Goal: Task Accomplishment & Management: Use online tool/utility

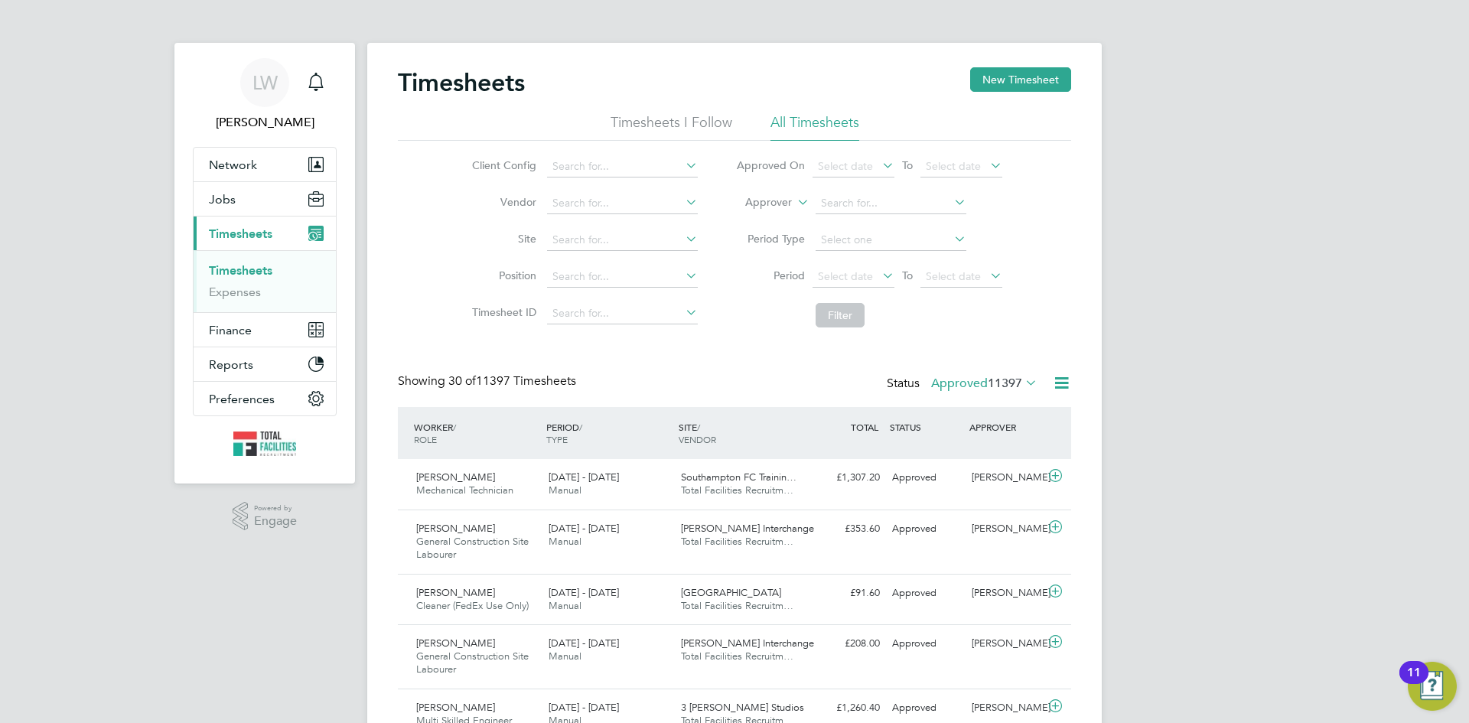
click at [1022, 382] on icon at bounding box center [1022, 382] width 0 height 21
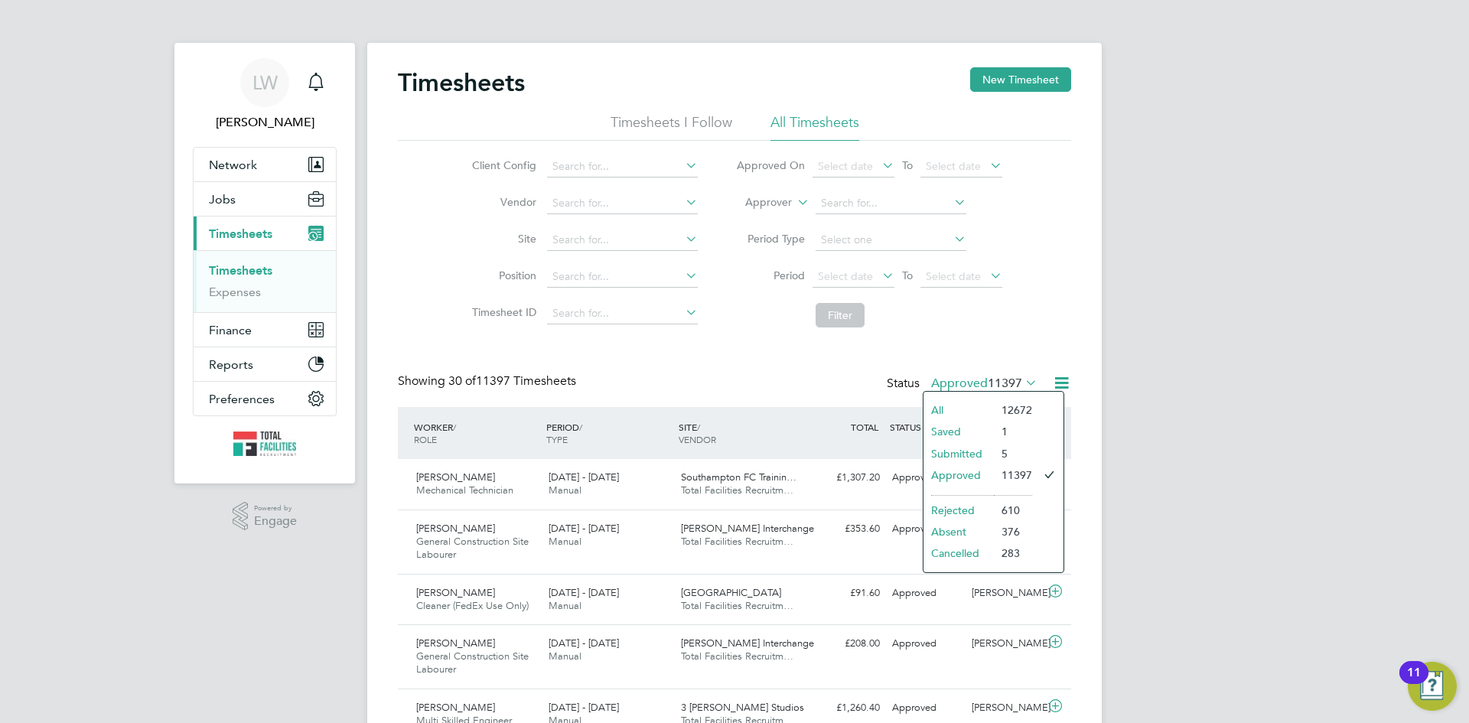
click at [1063, 387] on icon at bounding box center [1061, 382] width 19 height 19
click at [932, 412] on li "Export Timesheets" at bounding box center [966, 419] width 203 height 21
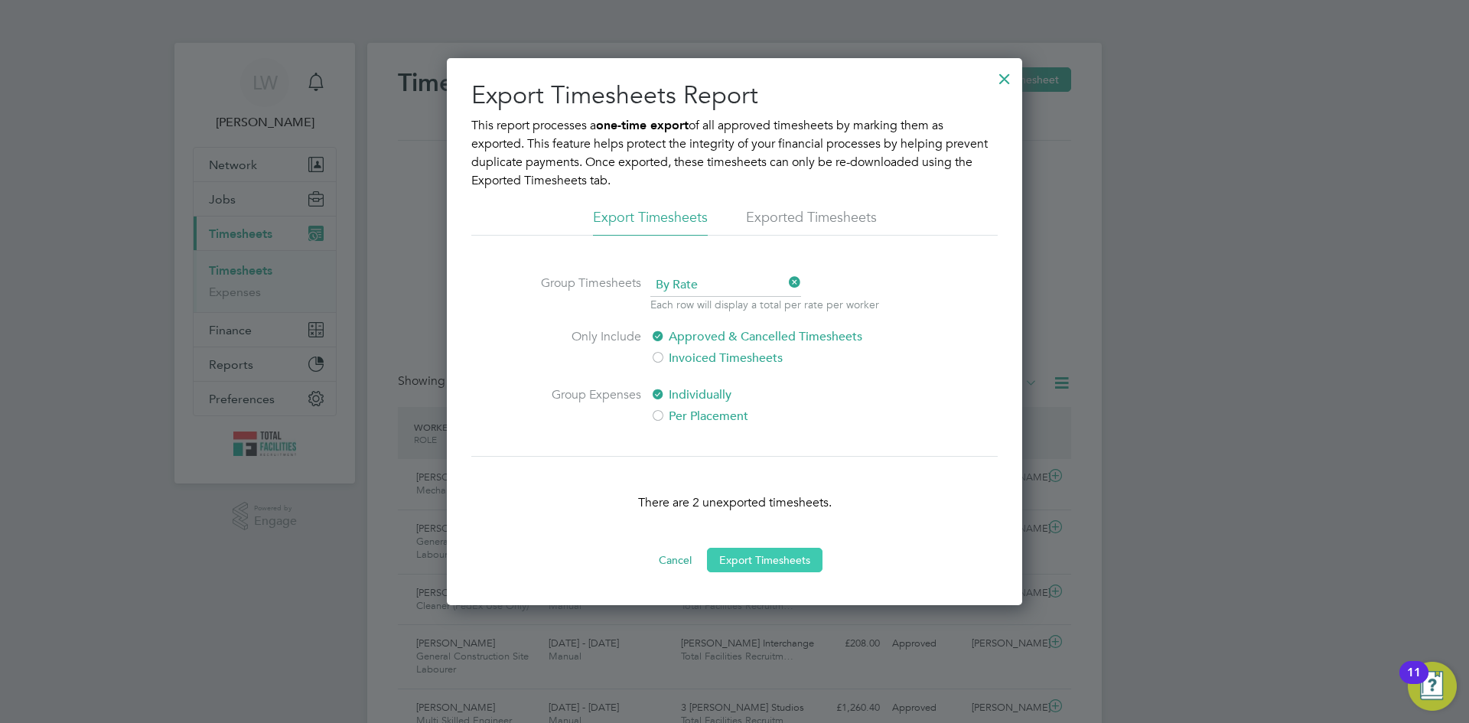
click at [767, 555] on button "Export Timesheets" at bounding box center [765, 560] width 116 height 24
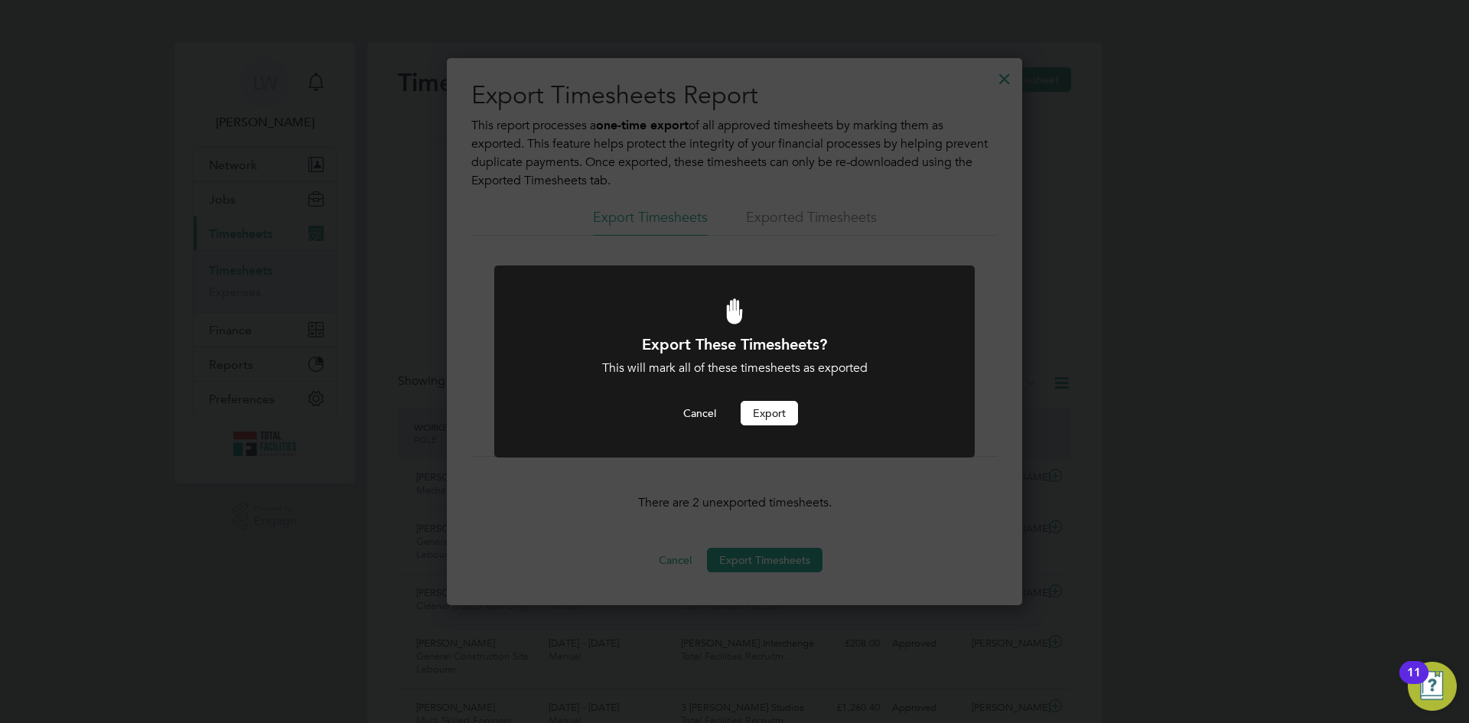
click at [776, 406] on button "Export" at bounding box center [769, 413] width 57 height 24
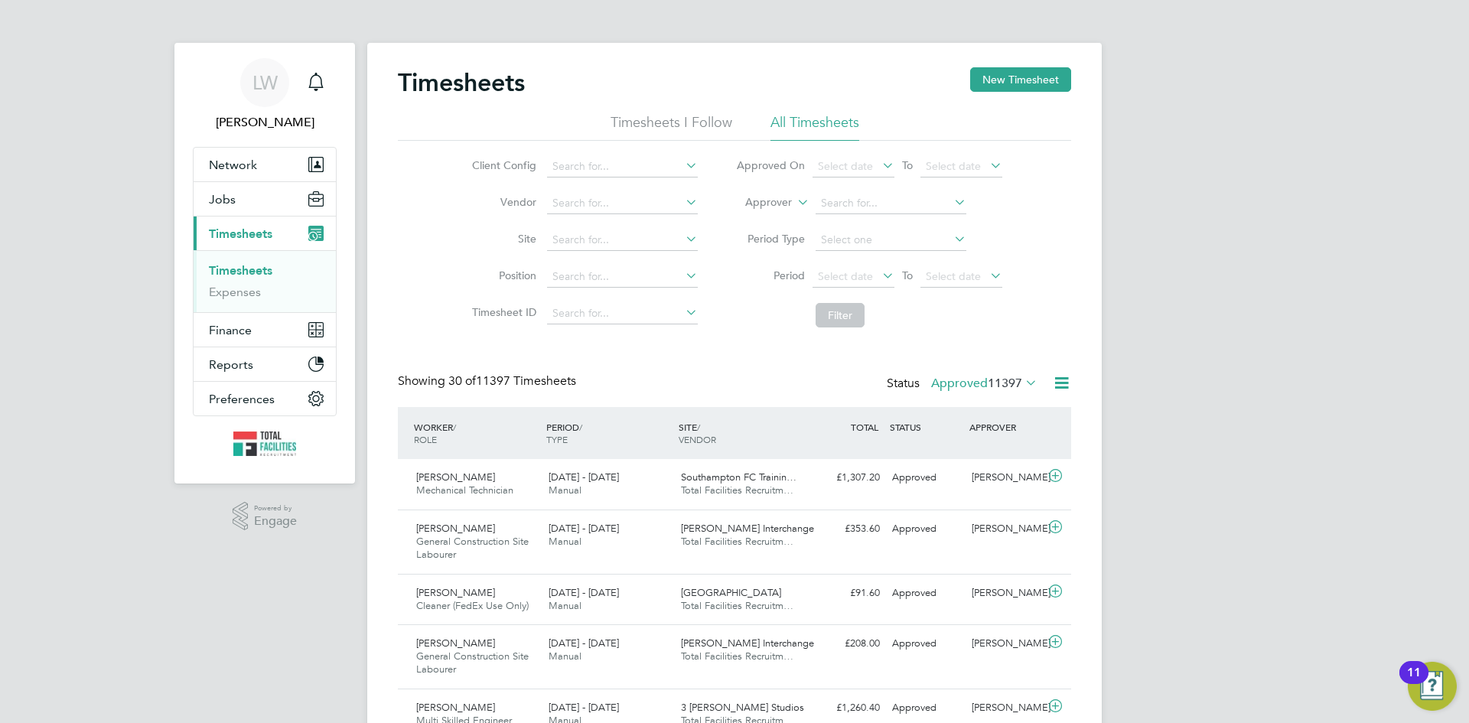
click at [845, 149] on li "Approved On Select date To Select date" at bounding box center [869, 166] width 304 height 37
click at [845, 158] on span "Select date" at bounding box center [853, 167] width 82 height 21
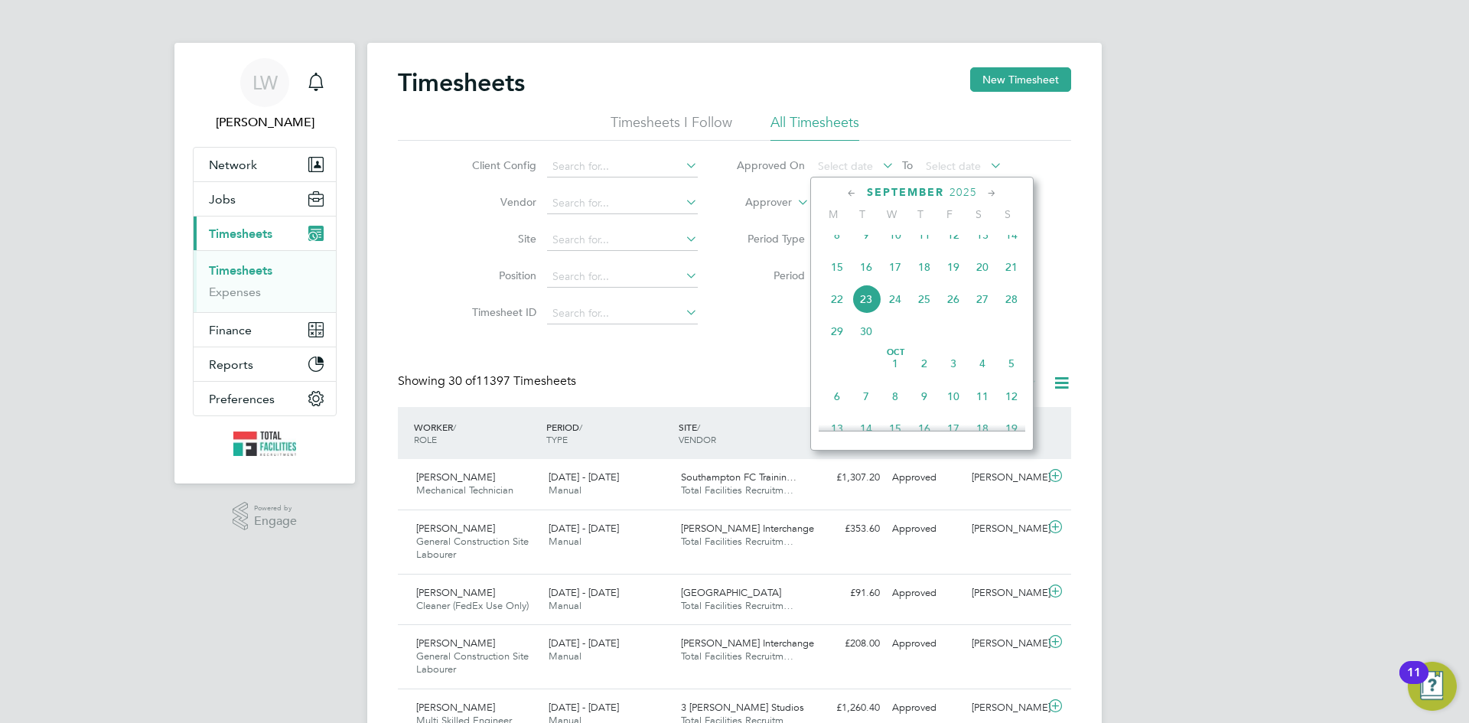
click at [871, 314] on span "23" at bounding box center [865, 299] width 29 height 29
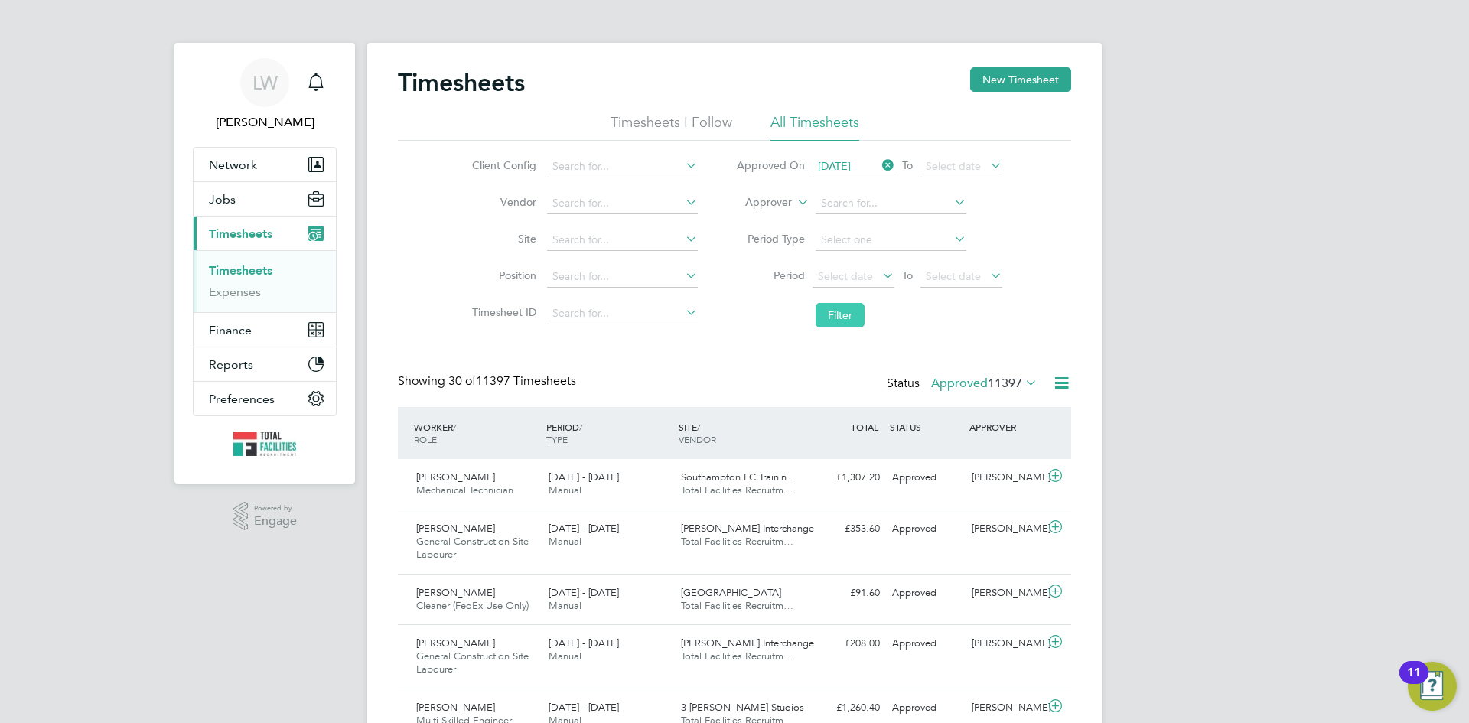
click at [847, 313] on button "Filter" at bounding box center [839, 315] width 49 height 24
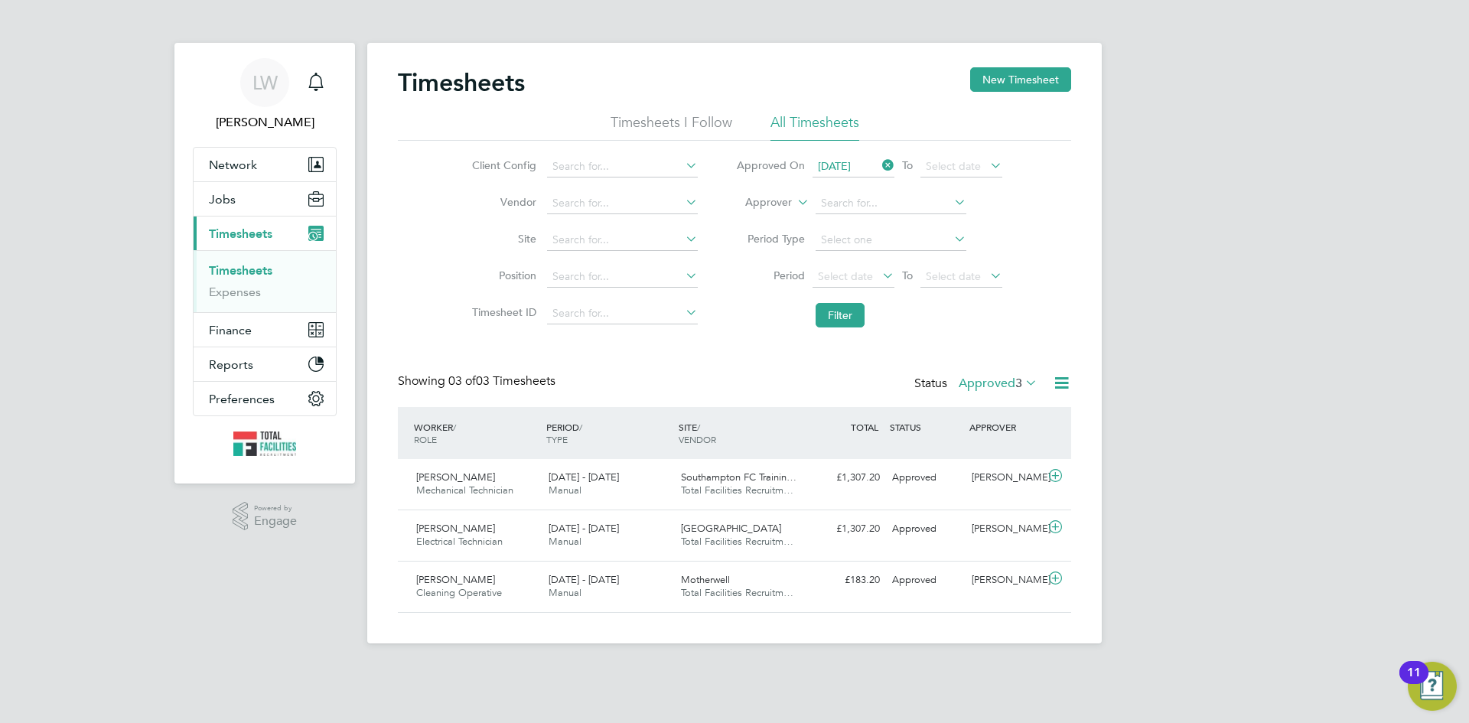
click at [1056, 379] on icon at bounding box center [1061, 382] width 19 height 19
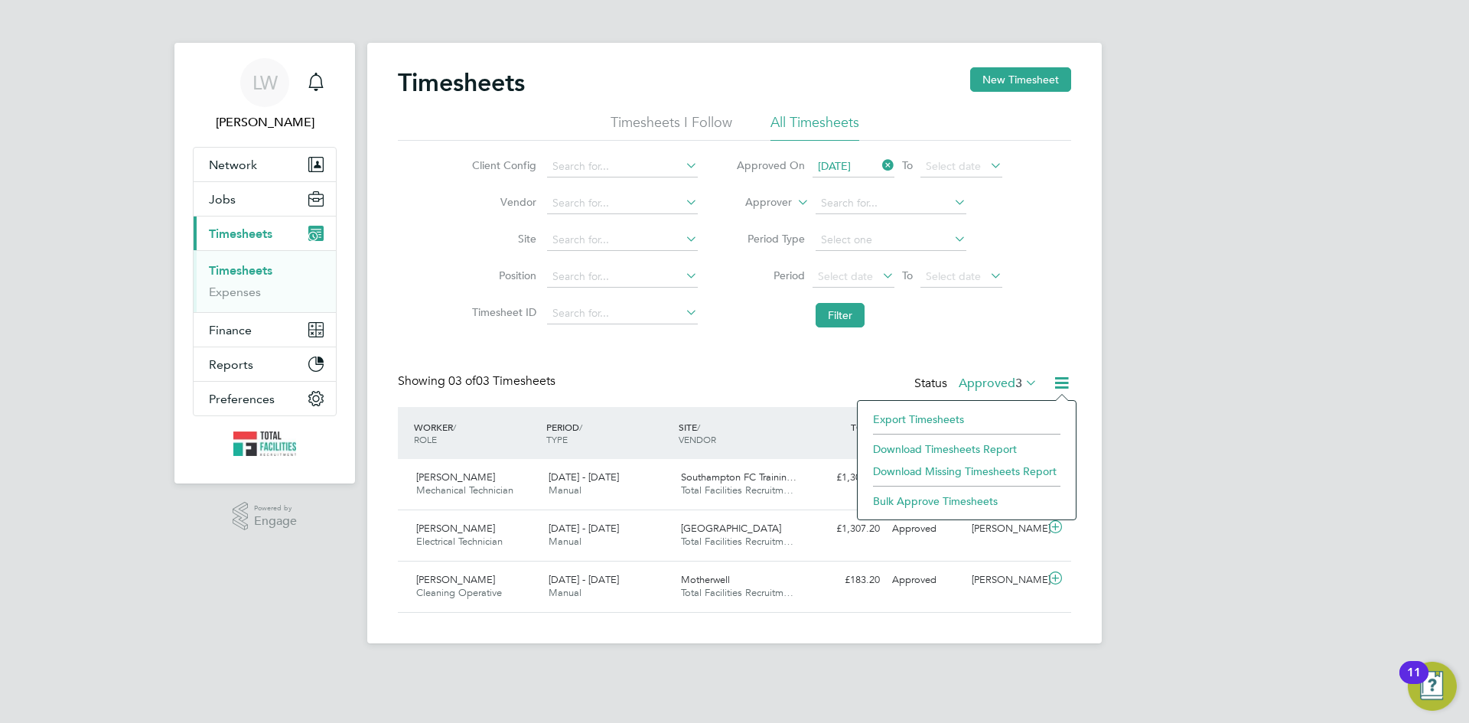
click at [897, 447] on li "Download Timesheets Report" at bounding box center [966, 448] width 203 height 21
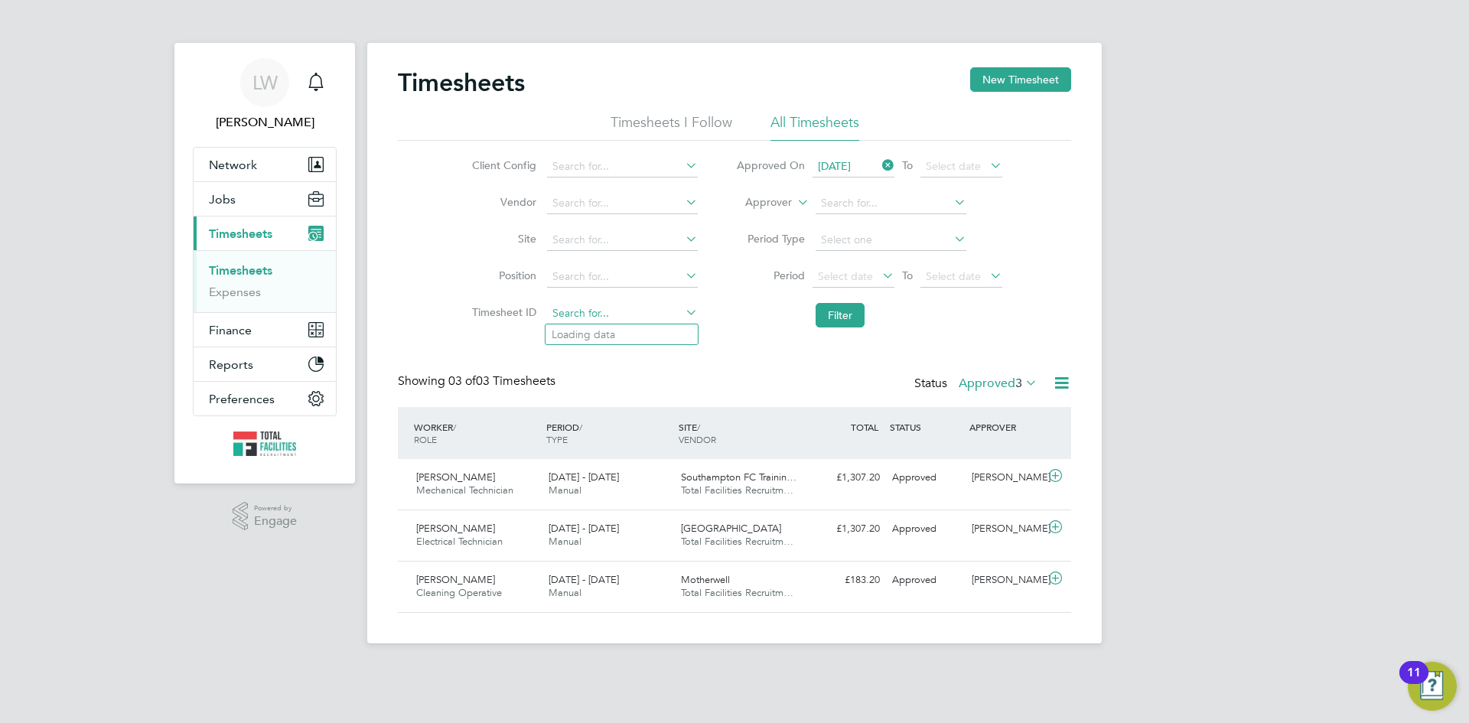
click at [592, 308] on input at bounding box center [622, 313] width 151 height 21
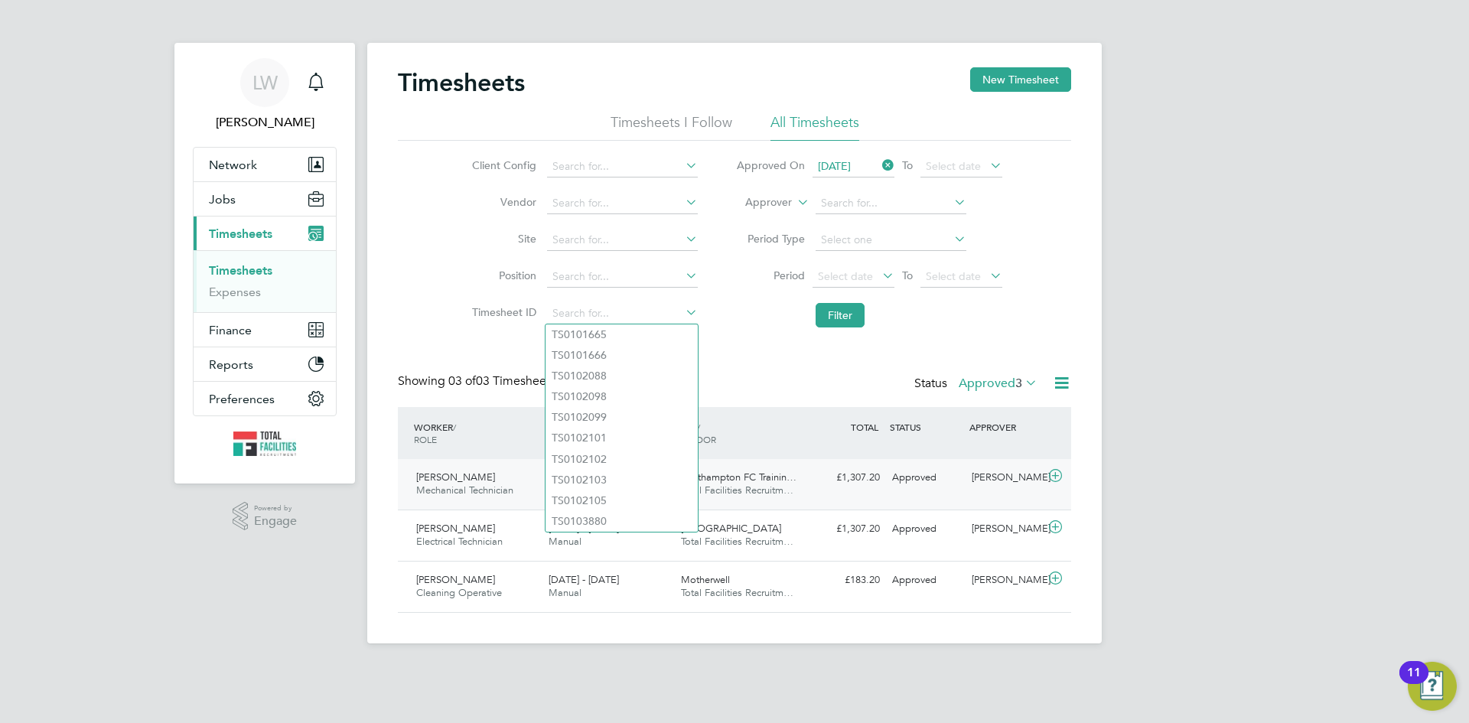
click at [497, 480] on div "[PERSON_NAME] Mechanical Technician [DATE] - [DATE]" at bounding box center [476, 484] width 132 height 38
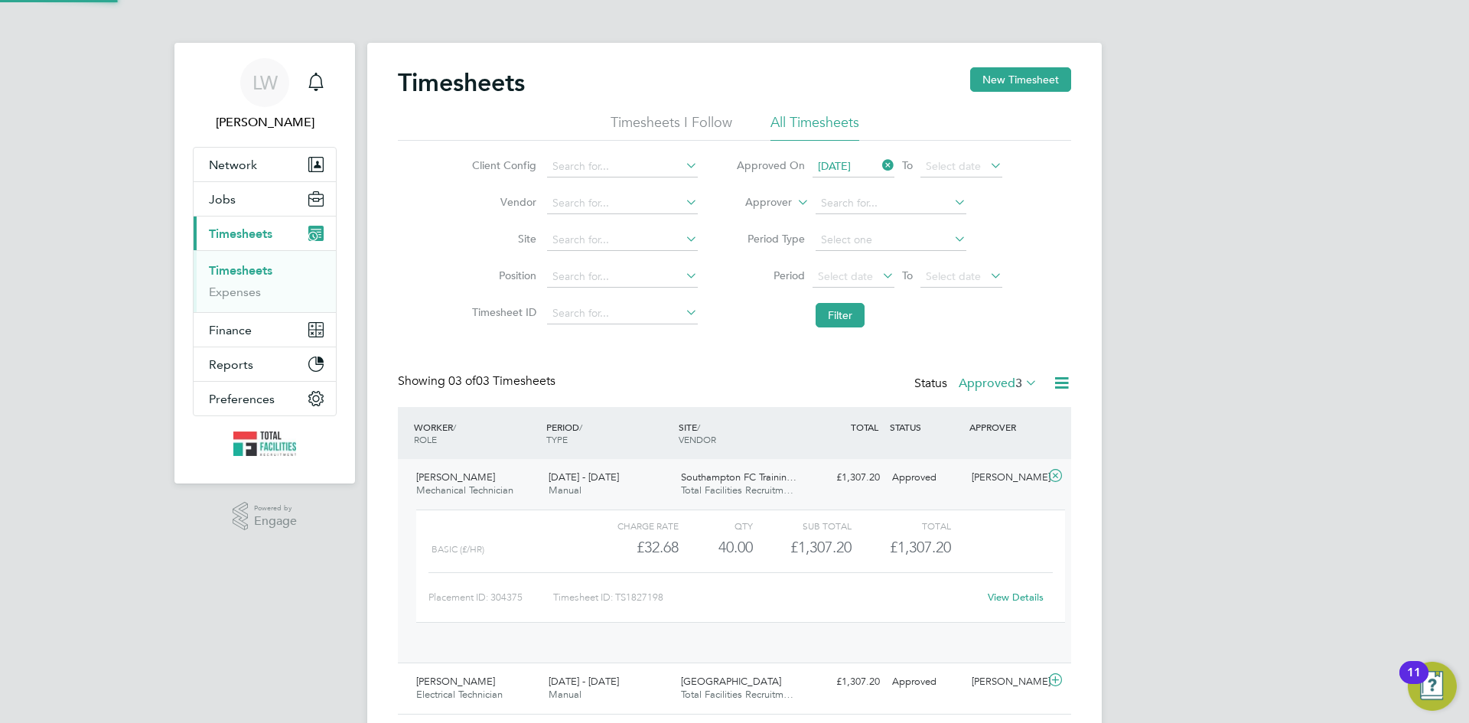
scroll to position [26, 149]
